Goal: Task Accomplishment & Management: Use online tool/utility

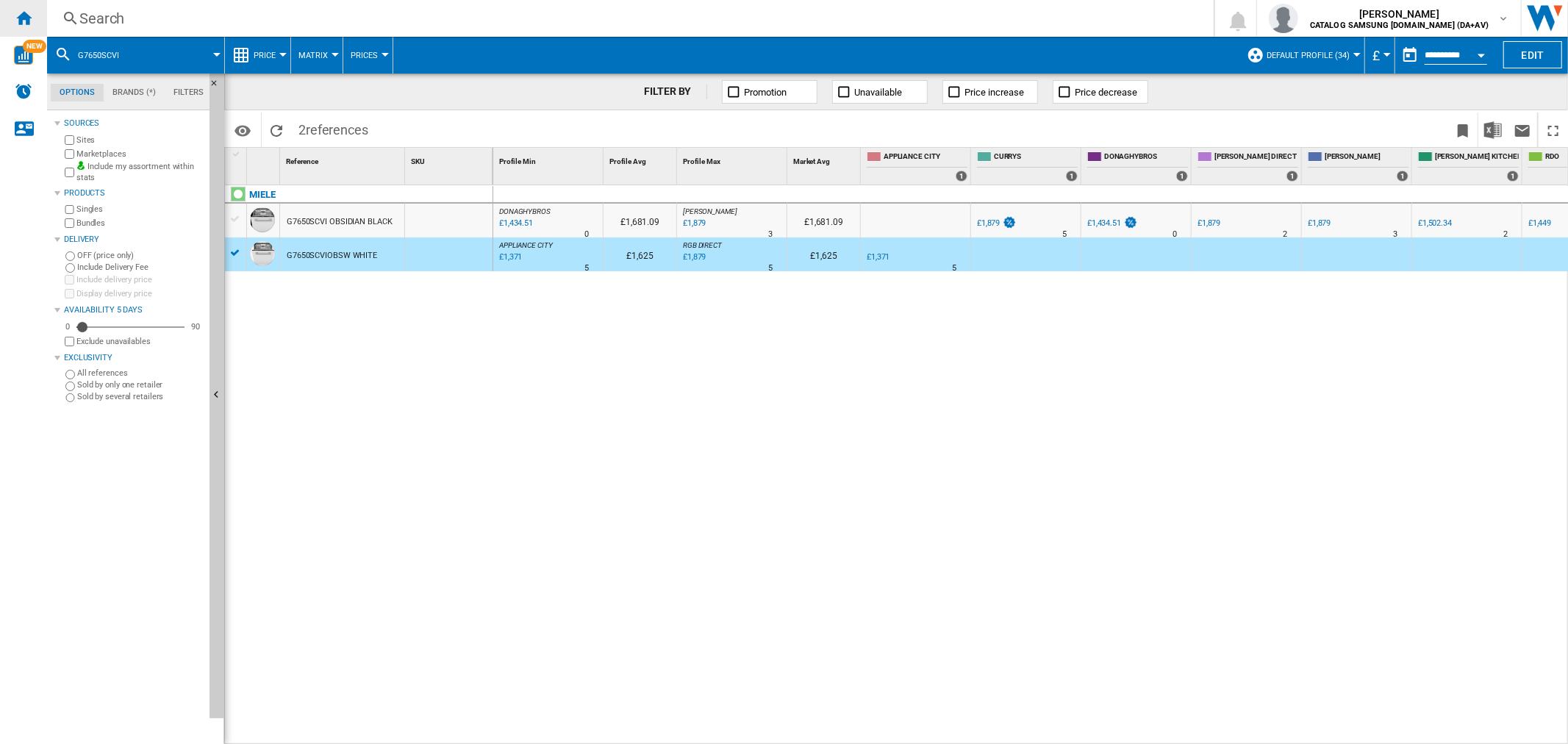
click at [30, 19] on ng-md-icon "Home" at bounding box center [23, 17] width 18 height 18
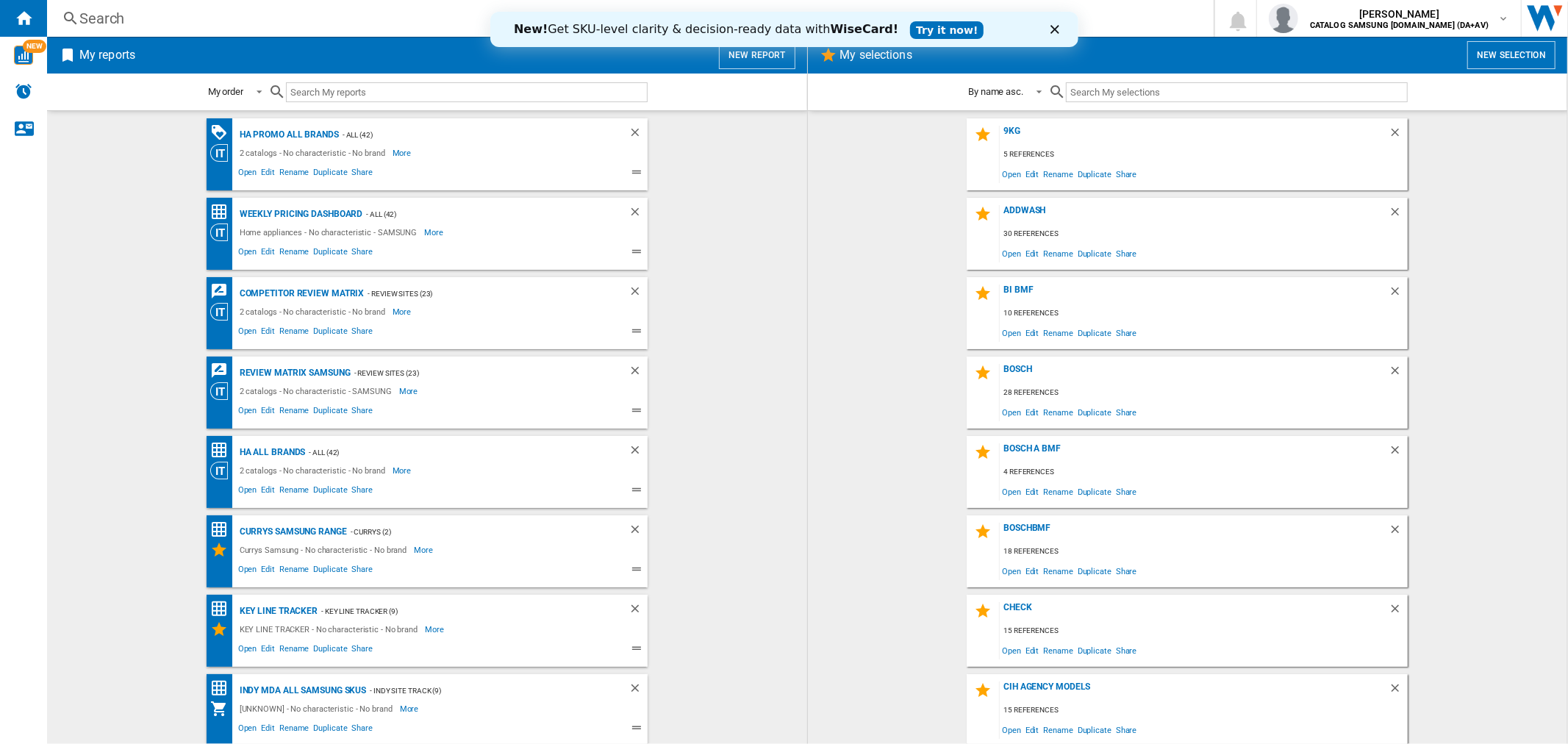
click at [1061, 25] on div "Close" at bounding box center [1056, 29] width 15 height 9
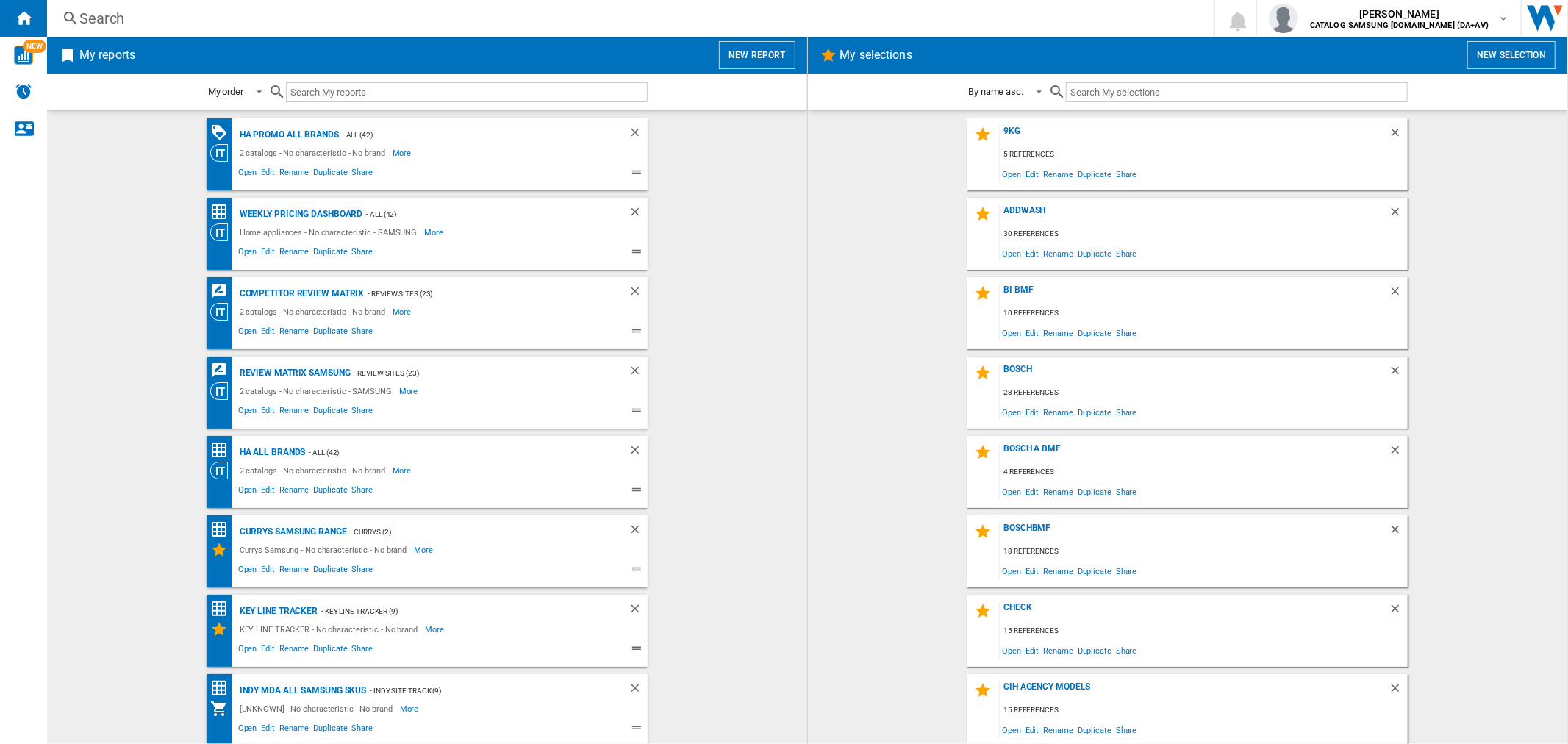
click at [749, 55] on button "New report" at bounding box center [756, 55] width 75 height 28
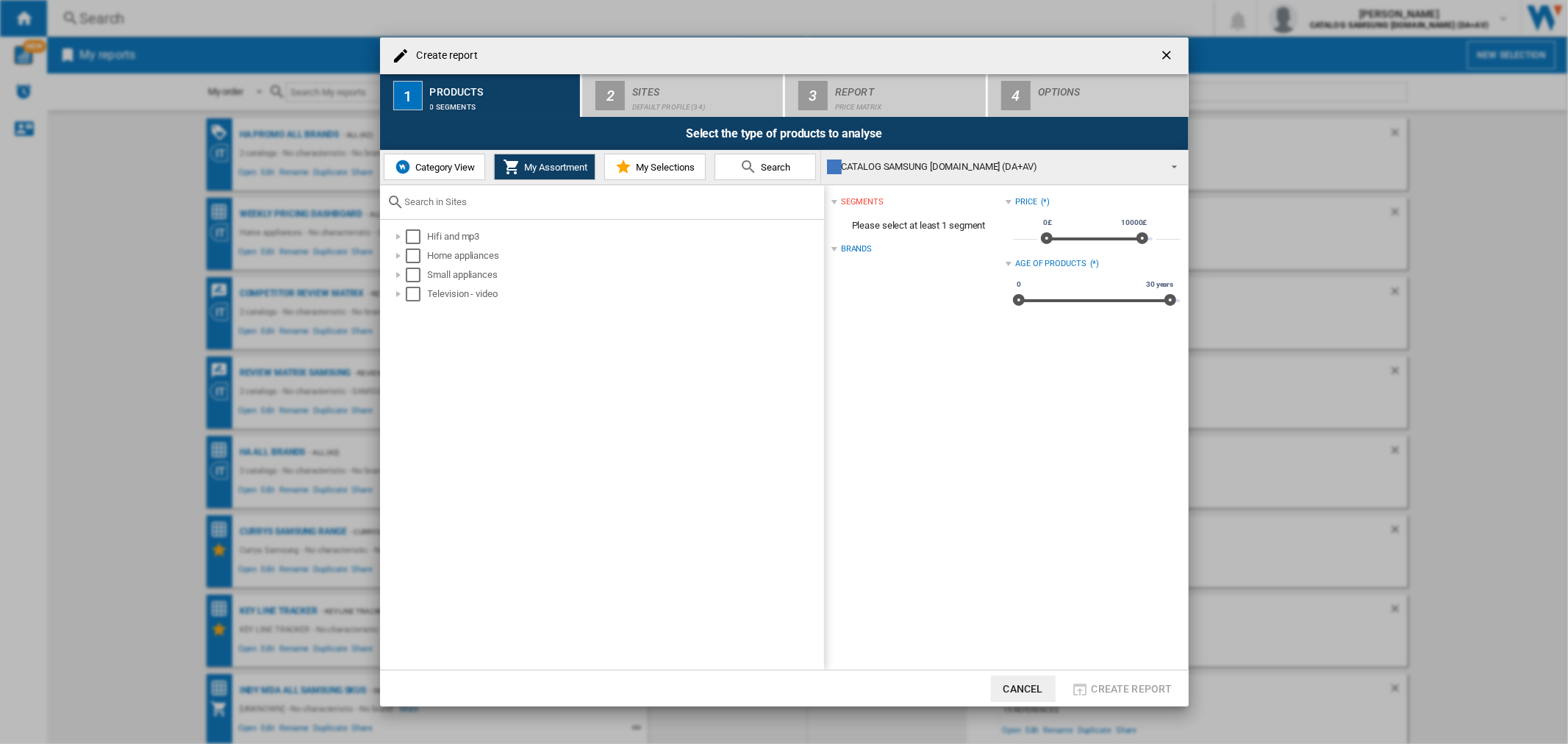
click at [423, 182] on div "Category View My Assortment My Selections Search" at bounding box center [600, 167] width 441 height 34
click at [428, 168] on span "Category View" at bounding box center [442, 167] width 63 height 11
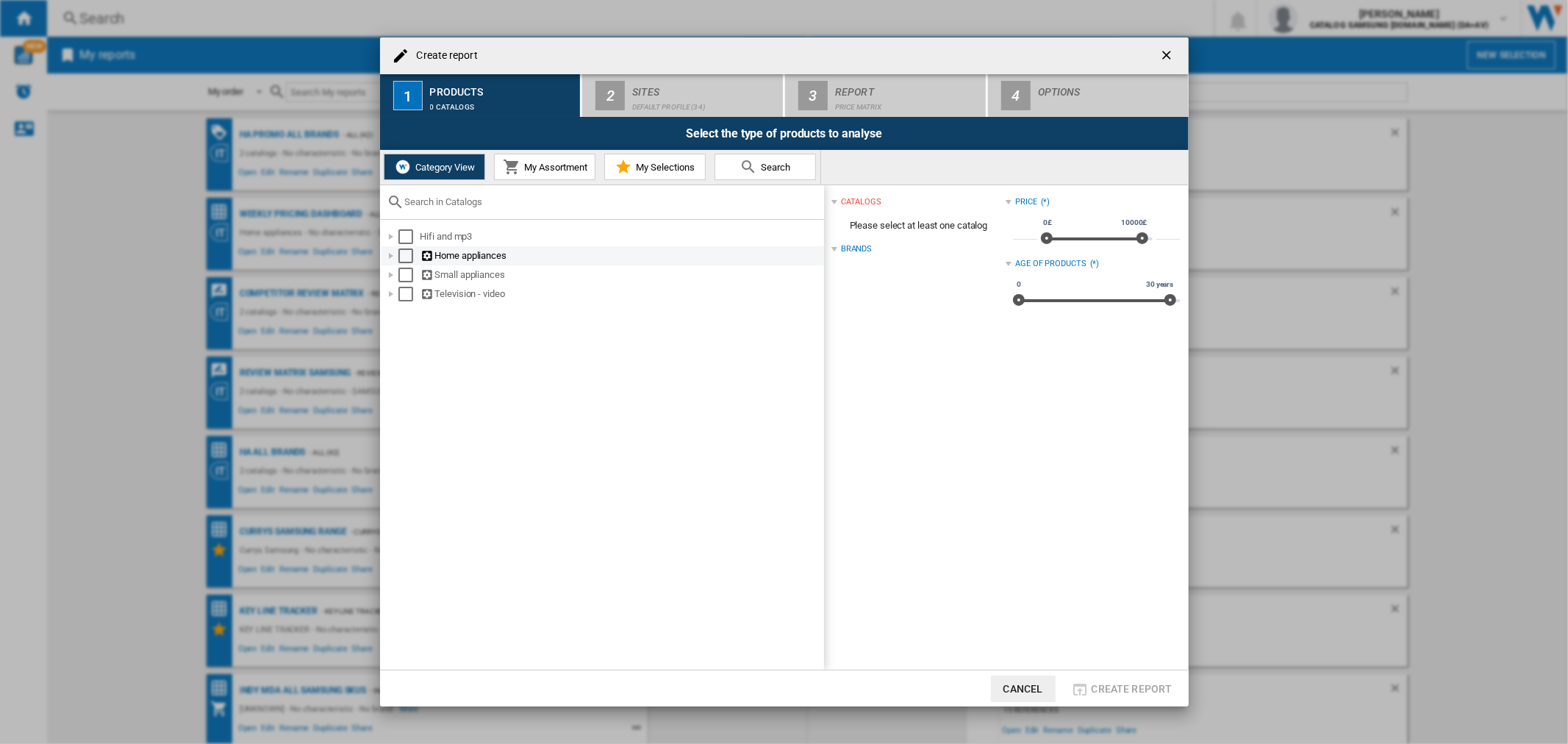
click at [401, 253] on div "Select" at bounding box center [405, 256] width 15 height 15
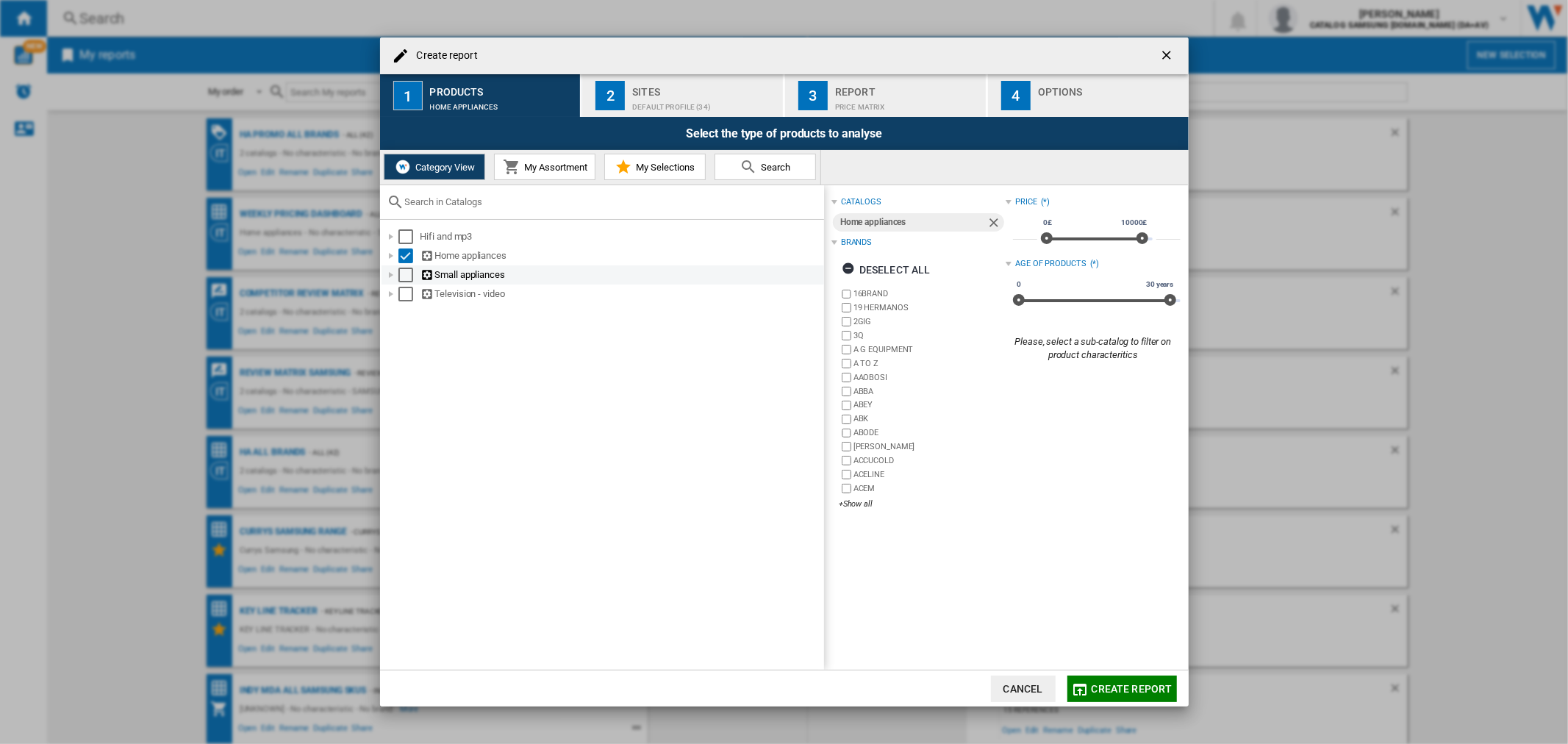
click at [390, 274] on div at bounding box center [391, 274] width 15 height 15
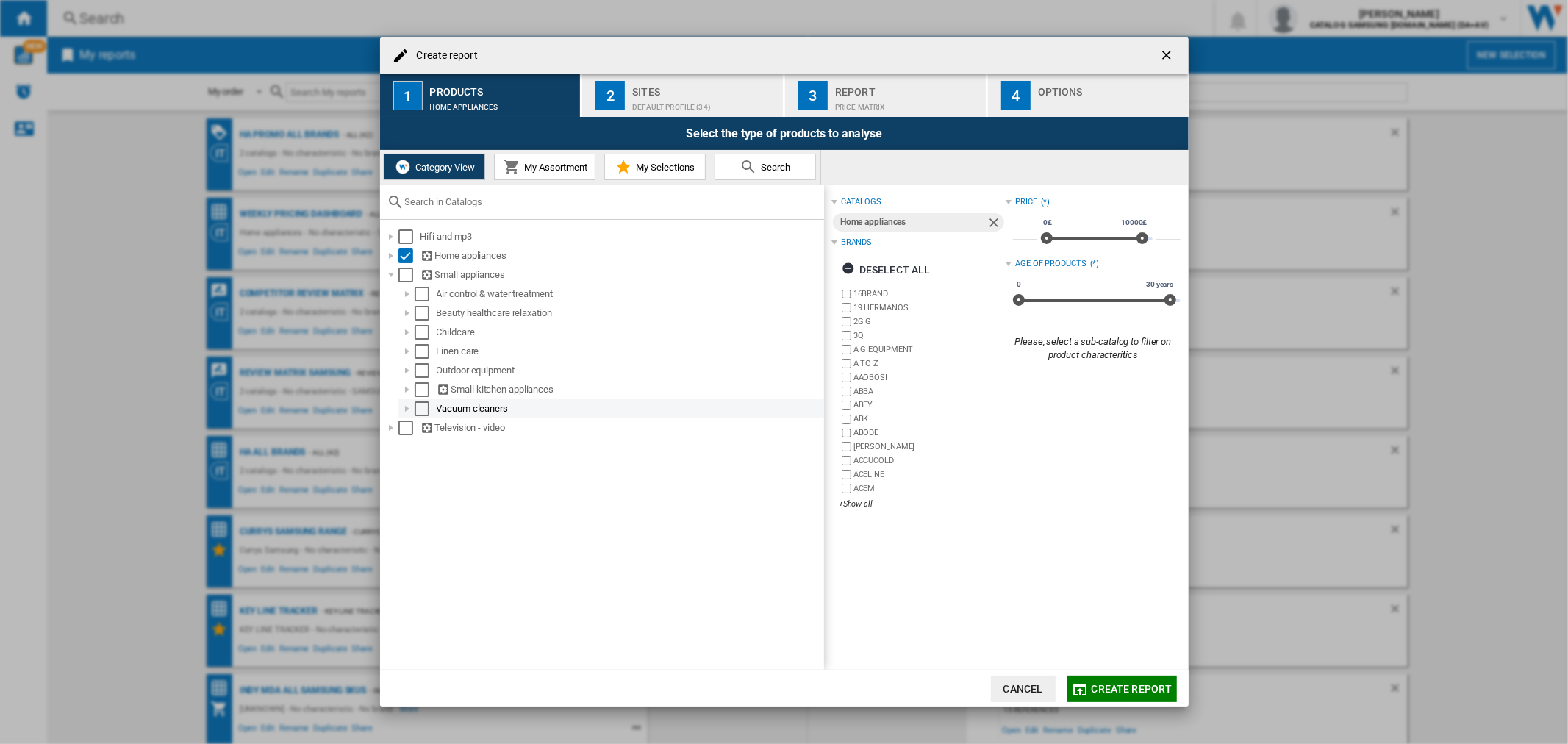
click at [416, 411] on div "Select" at bounding box center [421, 408] width 15 height 15
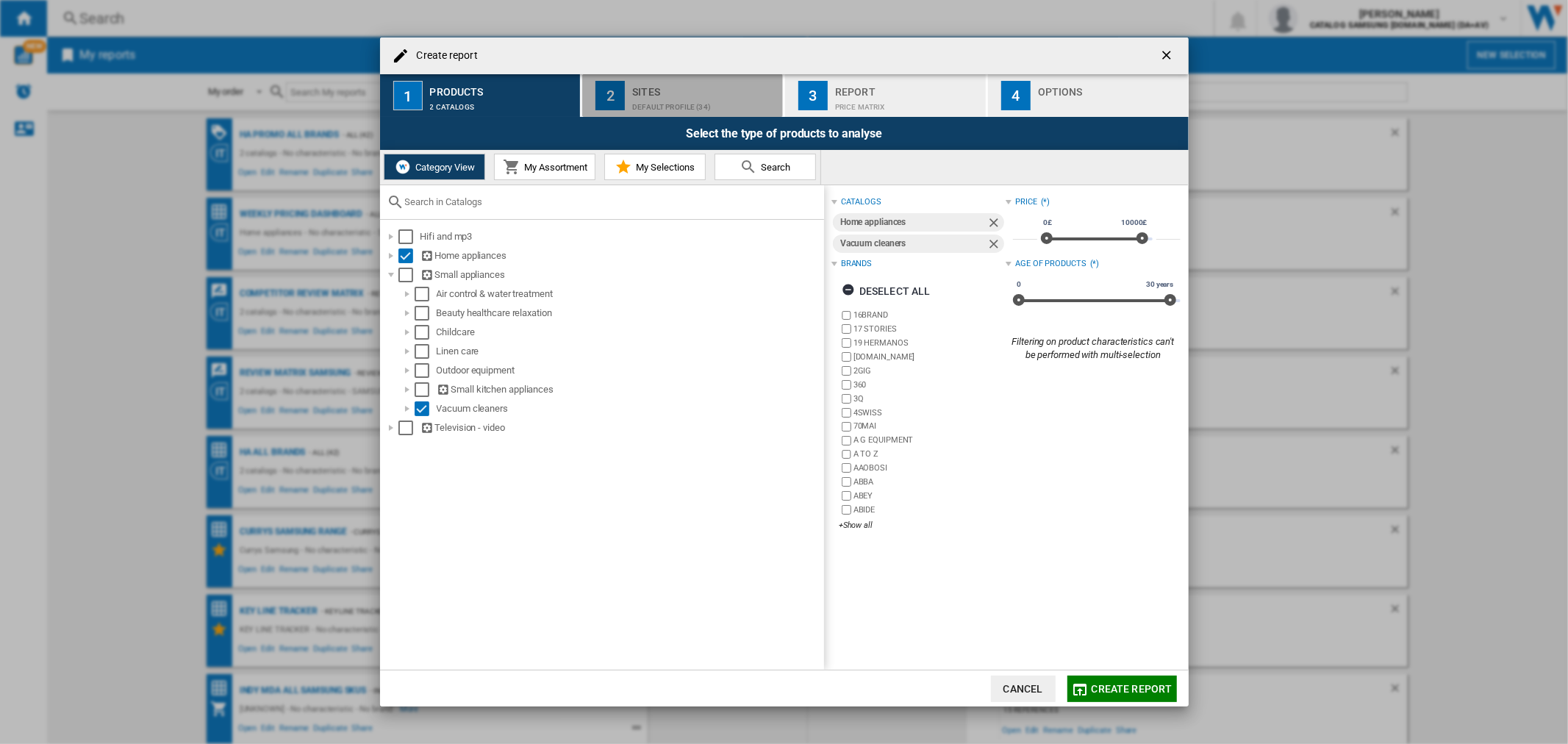
click at [693, 103] on div "Default profile (34)" at bounding box center [704, 103] width 145 height 16
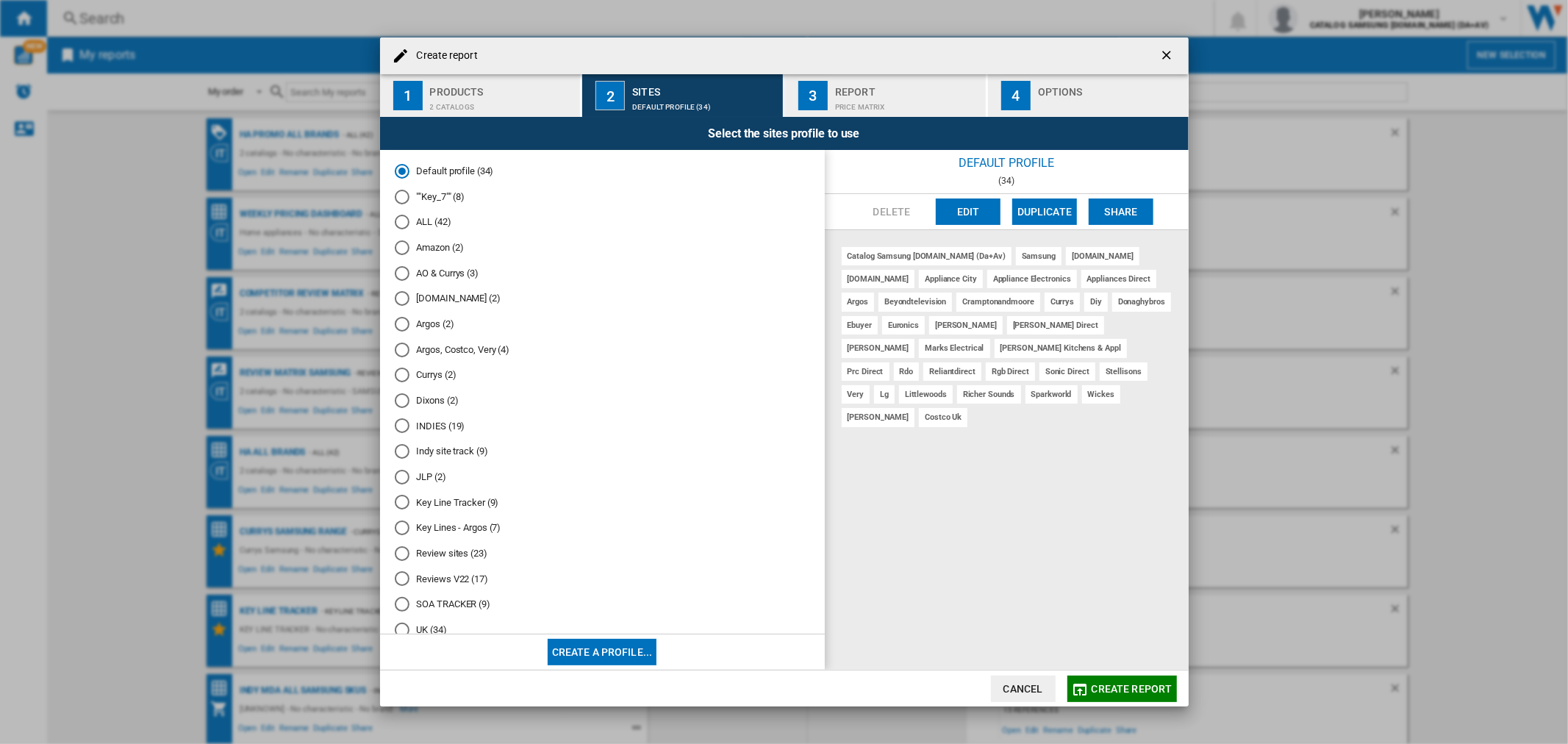
click at [424, 225] on md-radio-button "ALL (42)" at bounding box center [602, 222] width 415 height 14
click at [913, 103] on div "Price Matrix" at bounding box center [907, 103] width 145 height 16
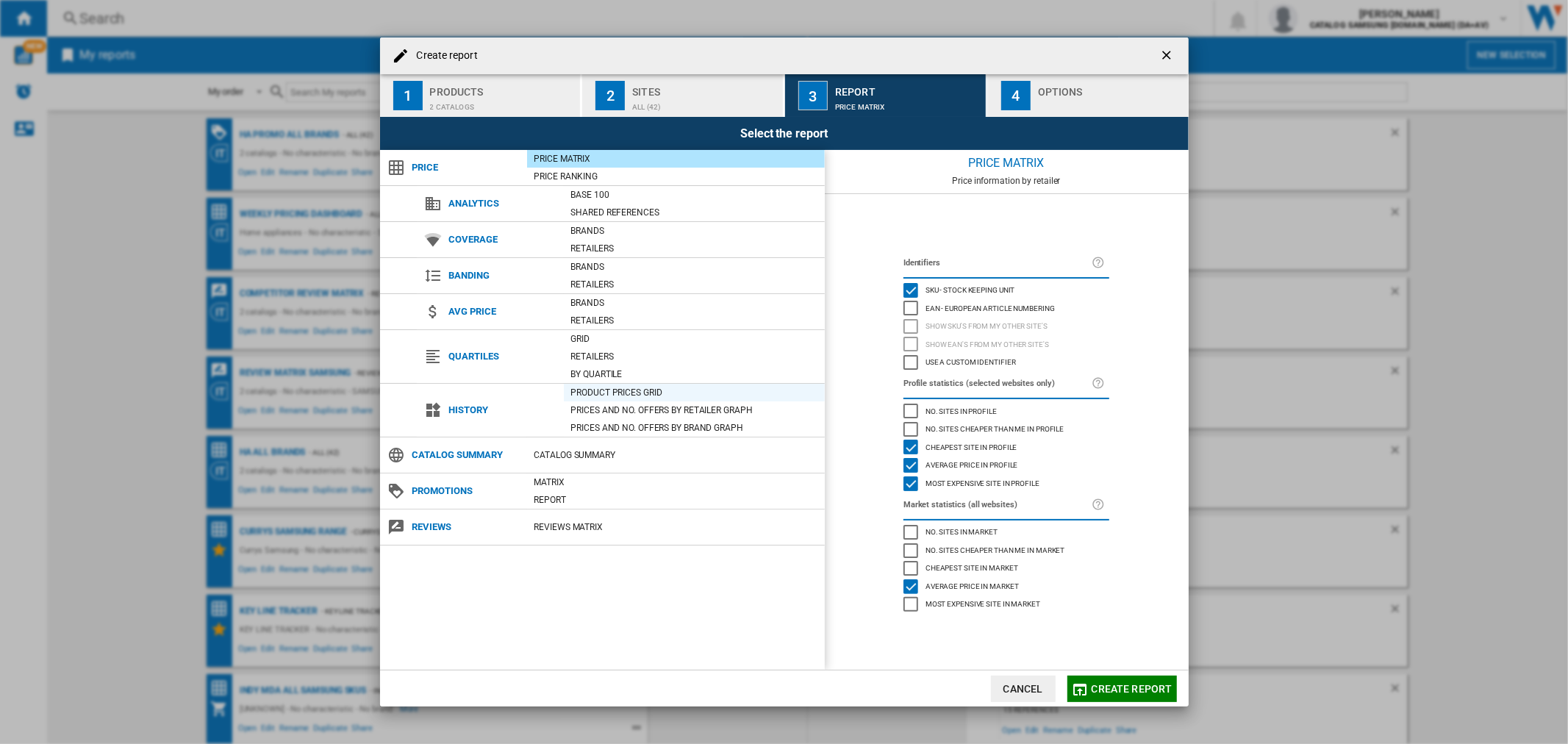
click at [648, 388] on div "Product prices grid" at bounding box center [694, 392] width 261 height 15
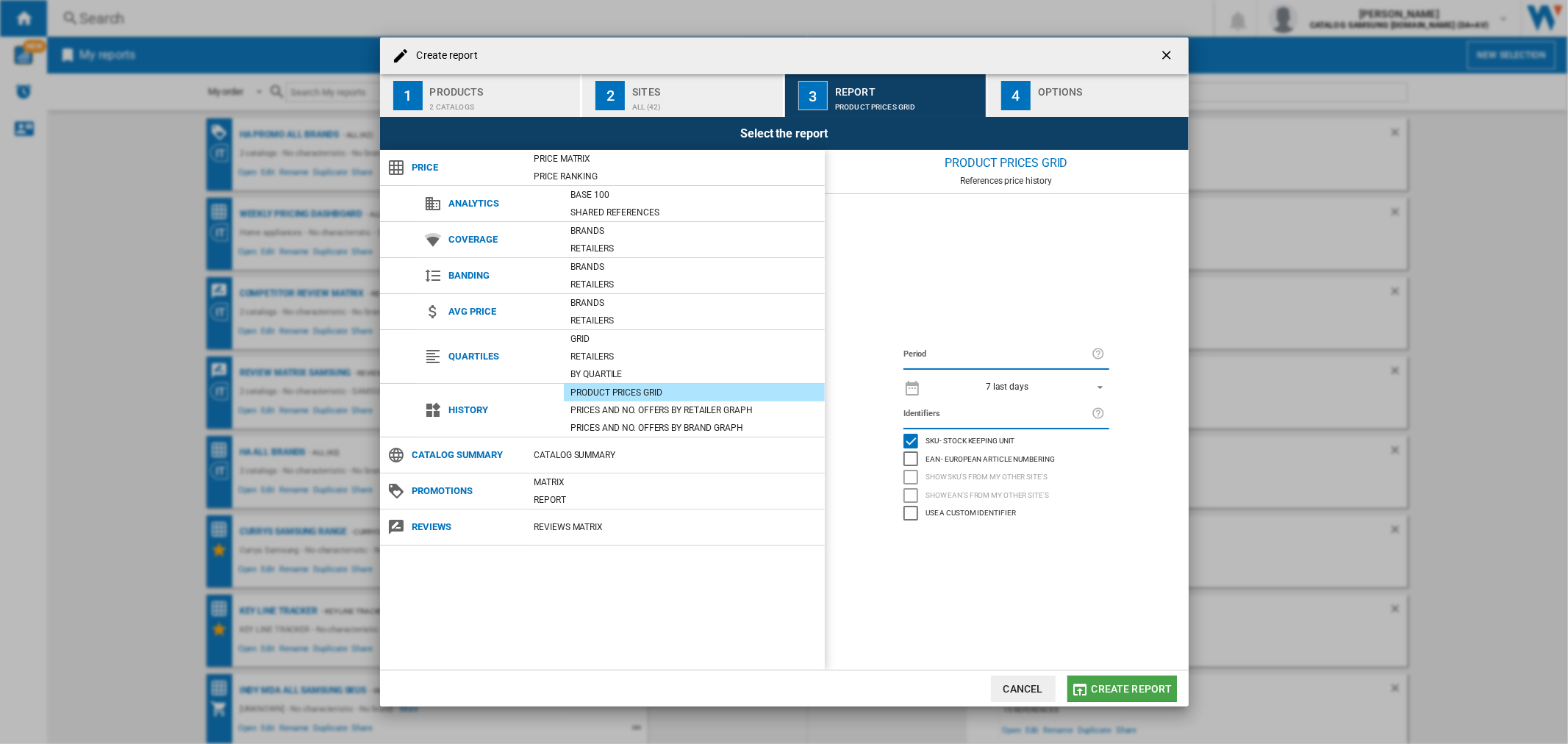
click at [1130, 680] on button "Create report" at bounding box center [1122, 689] width 110 height 26
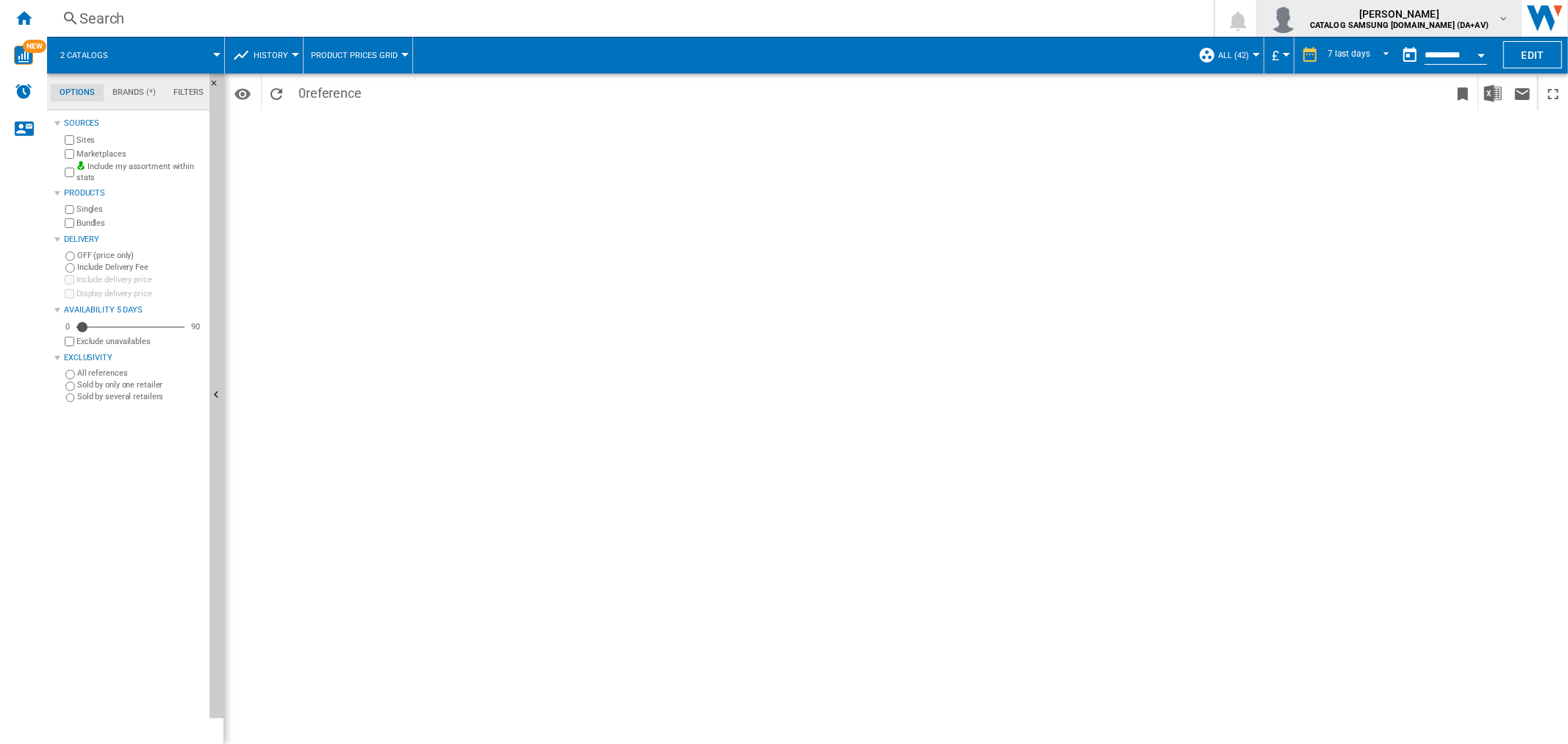
click at [1402, 22] on b "CATALOG SAMSUNG UK.IE (DA+AV)" at bounding box center [1399, 25] width 179 height 9
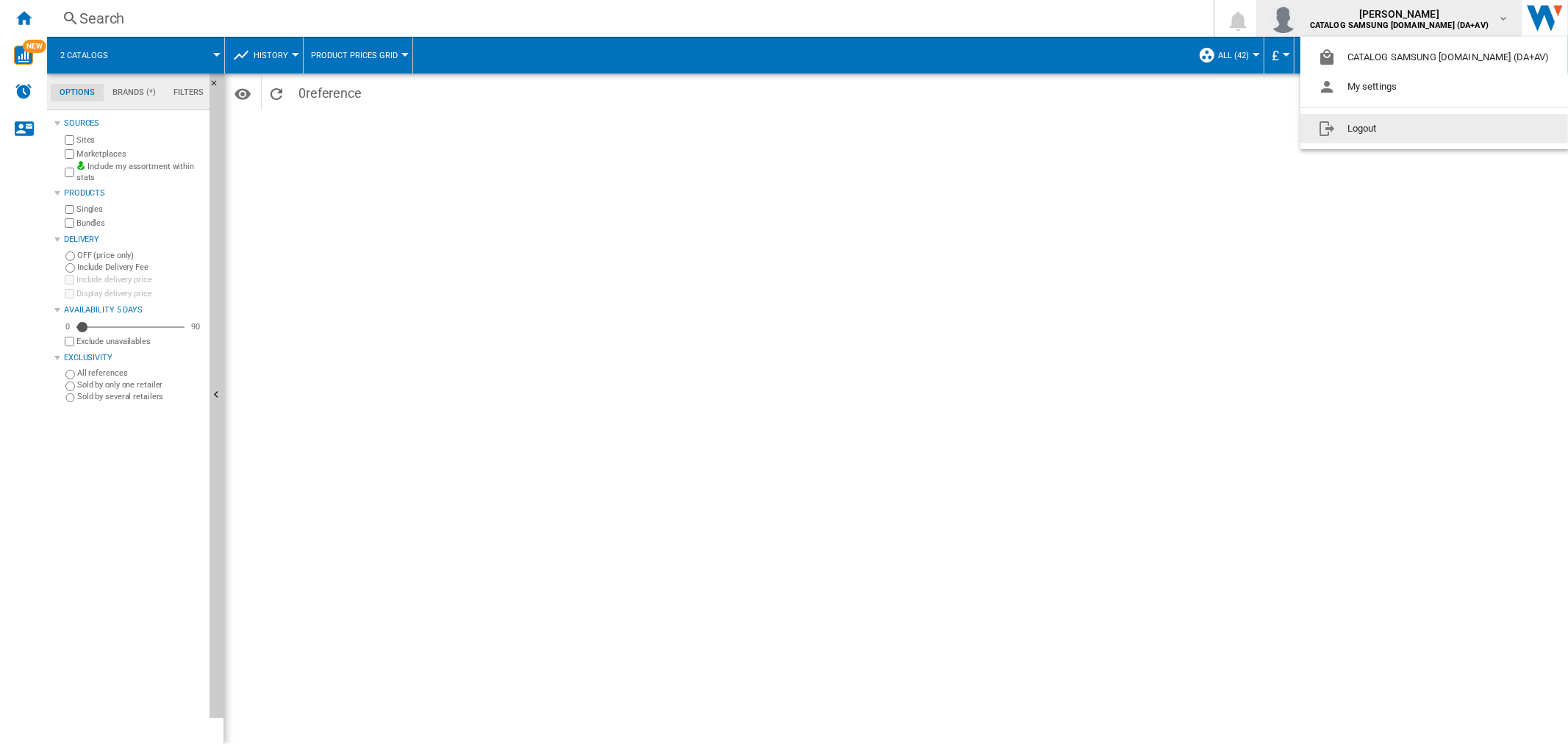
click at [1357, 128] on button "Logout" at bounding box center [1436, 129] width 273 height 30
